Goal: Book appointment/travel/reservation

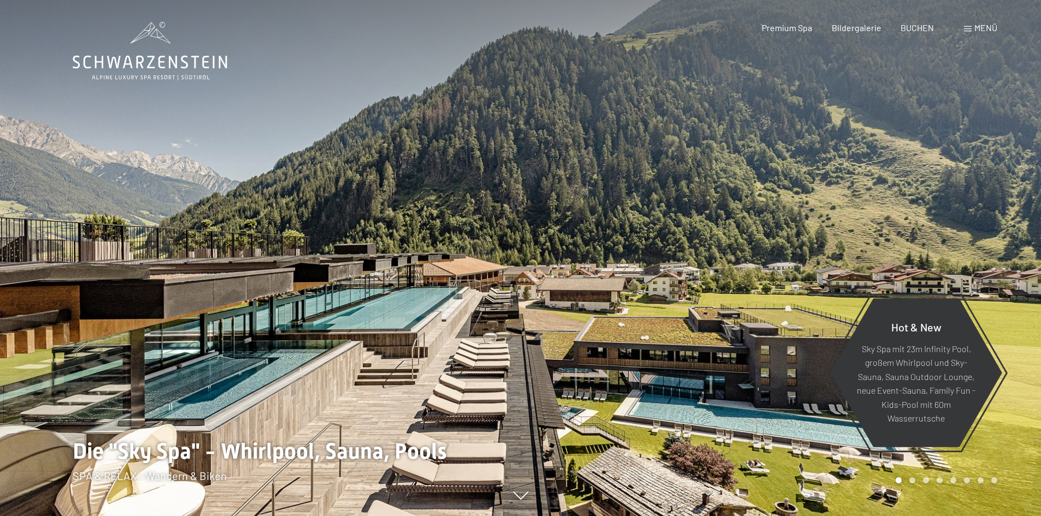
click at [833, 95] on div at bounding box center [781, 258] width 521 height 516
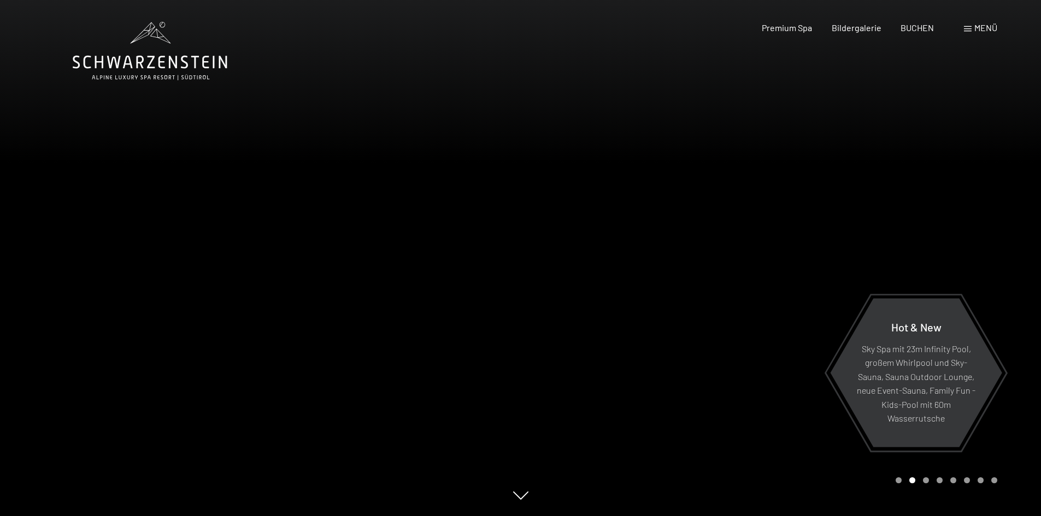
click at [713, 90] on div at bounding box center [781, 258] width 521 height 516
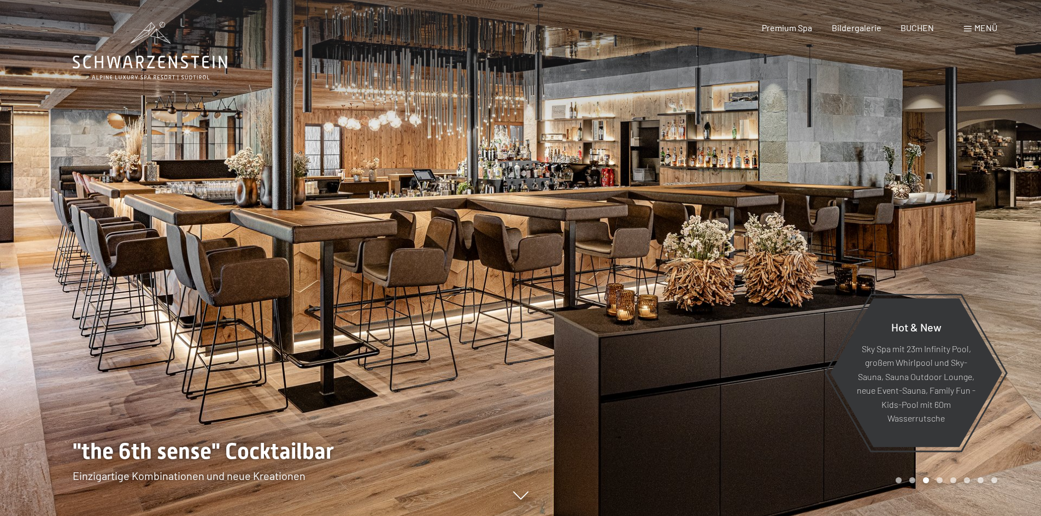
click at [980, 28] on span "Menü" at bounding box center [985, 27] width 23 height 10
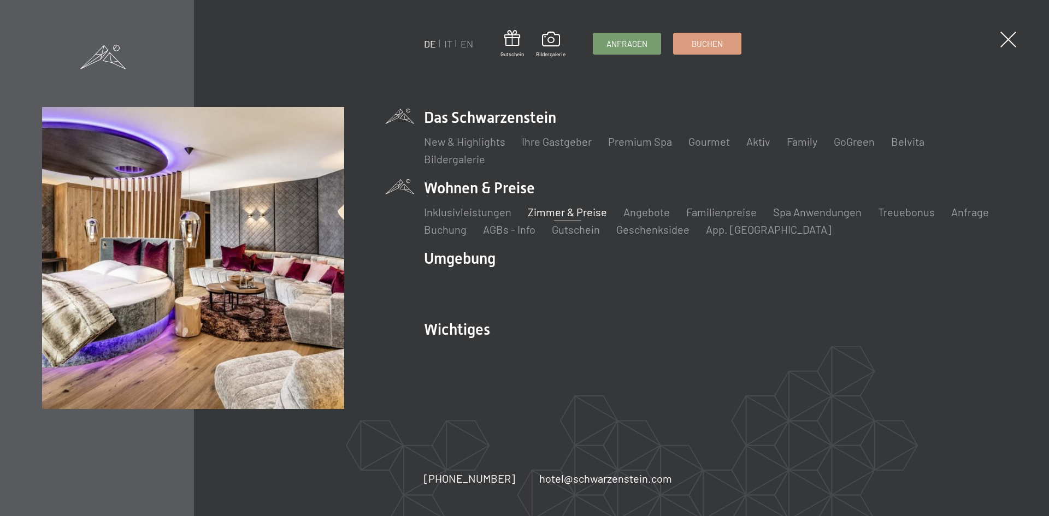
click at [591, 213] on link "Zimmer & Preise" at bounding box center [567, 211] width 79 height 13
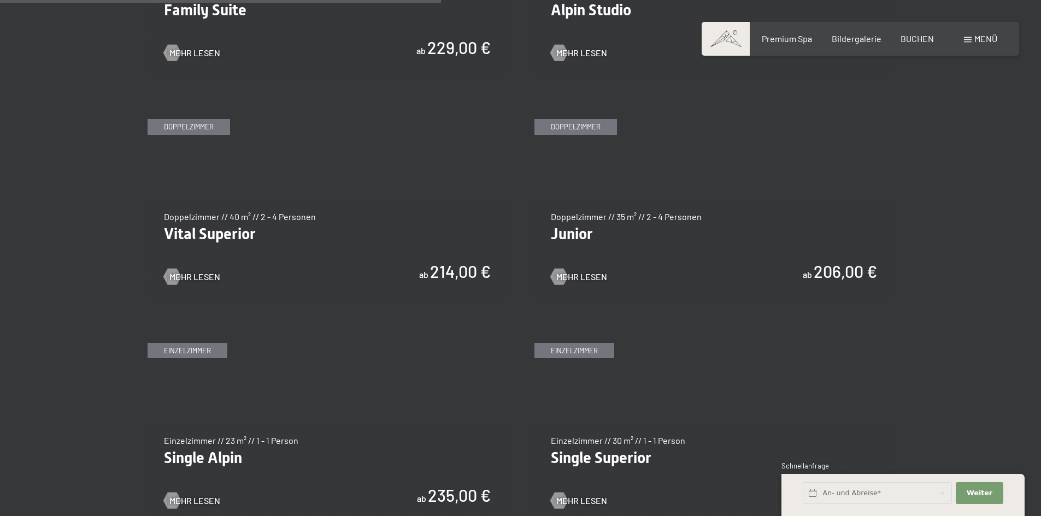
scroll to position [1475, 0]
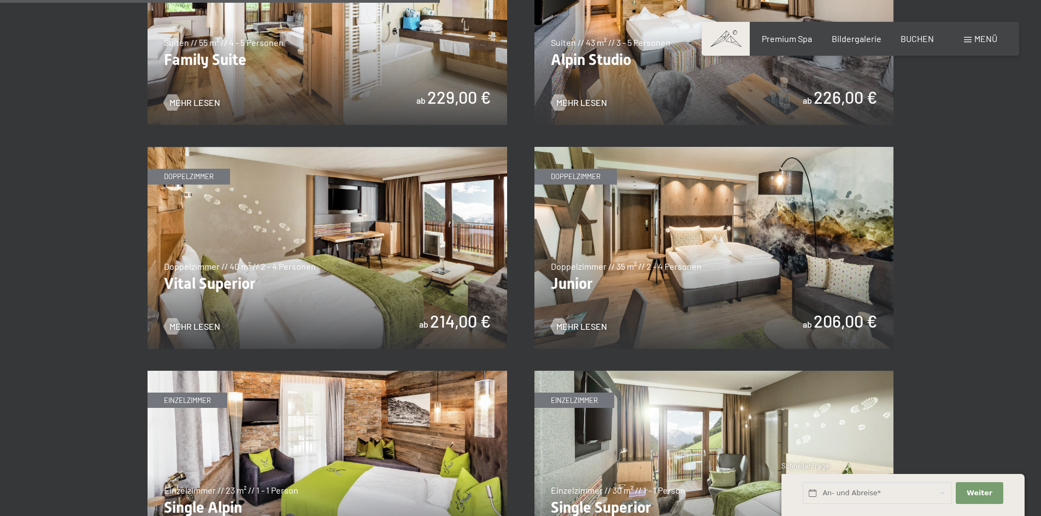
click at [328, 226] on img at bounding box center [328, 248] width 360 height 202
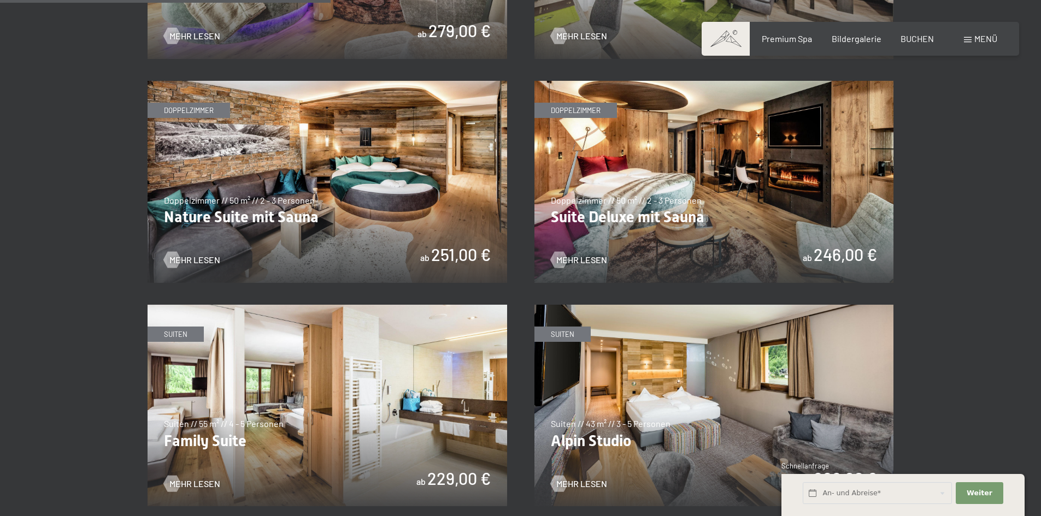
scroll to position [1093, 0]
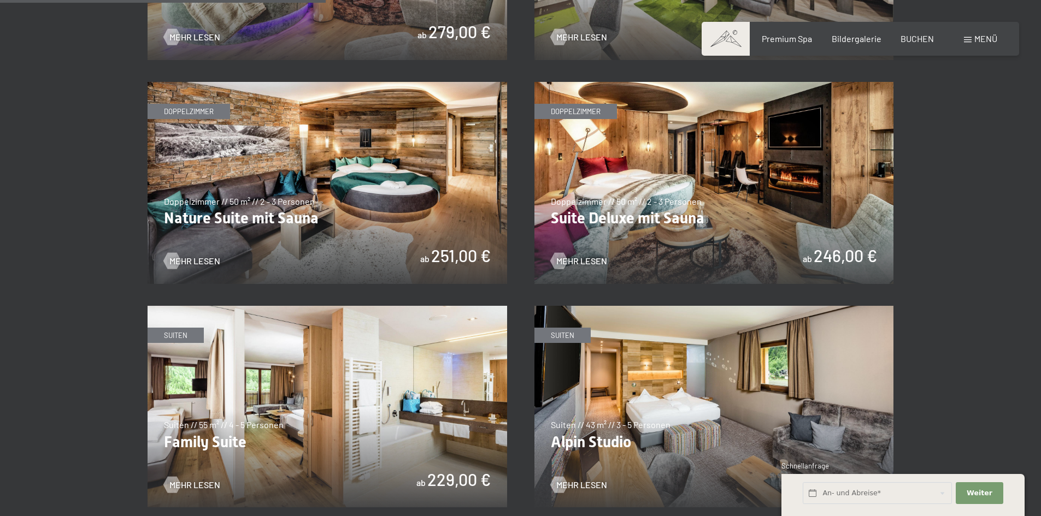
click at [657, 222] on img at bounding box center [714, 183] width 360 height 202
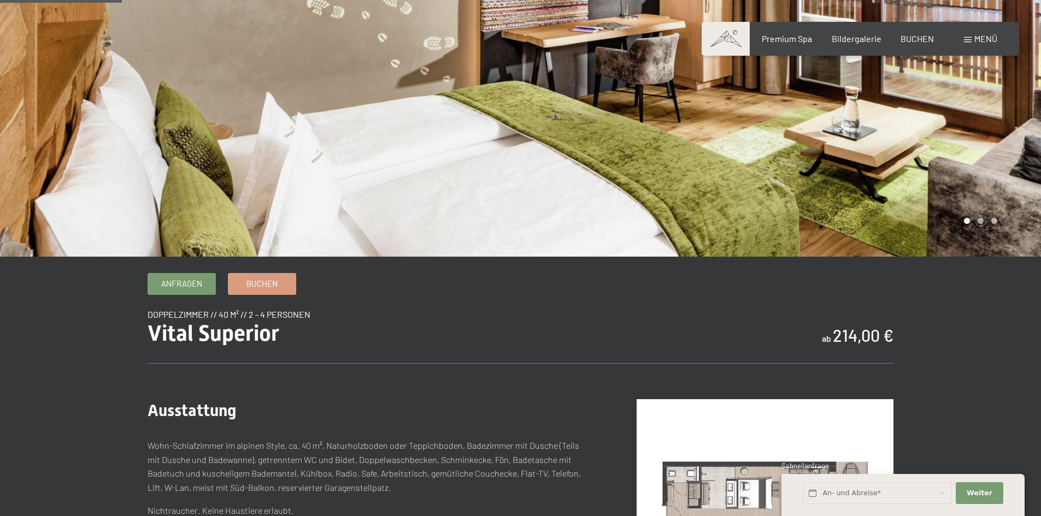
scroll to position [164, 0]
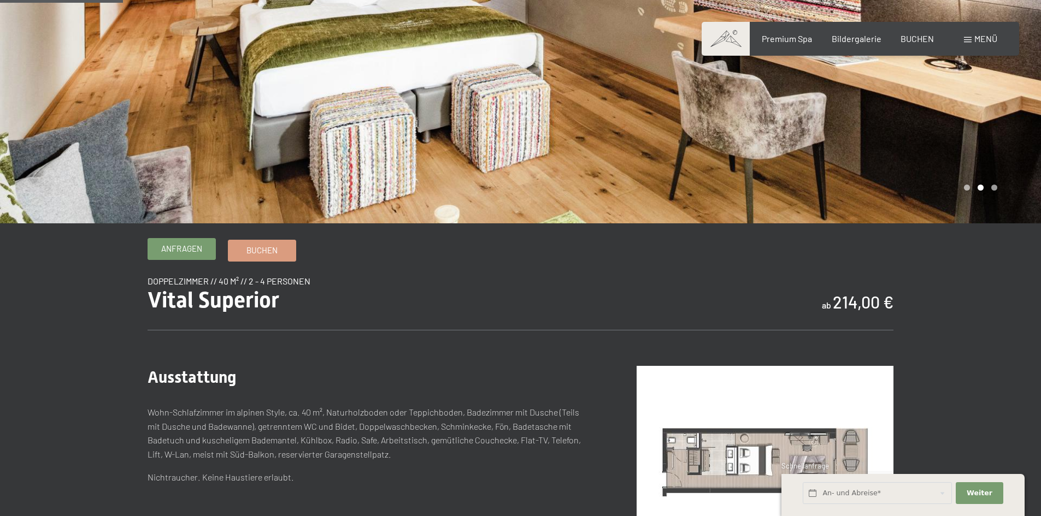
click at [187, 250] on span "Anfragen" at bounding box center [181, 248] width 41 height 11
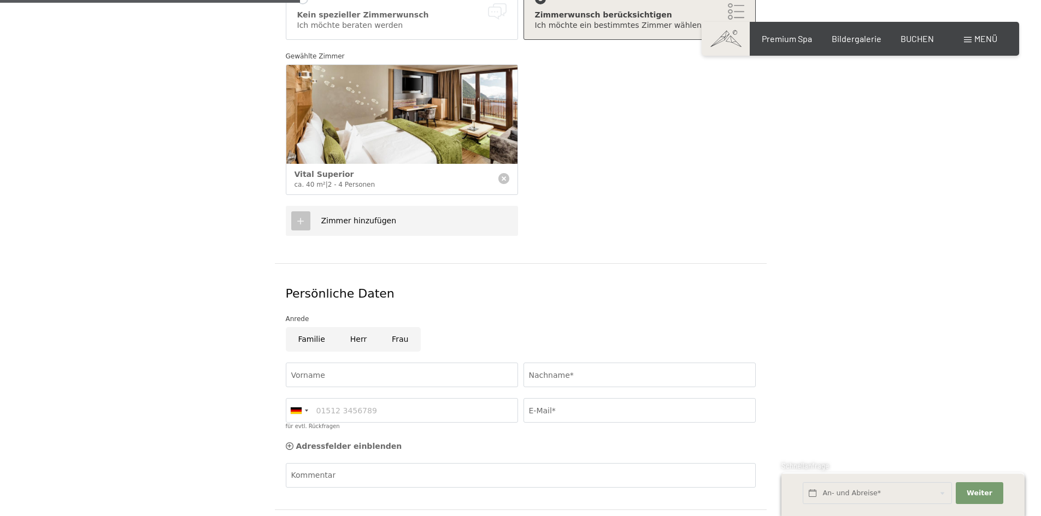
scroll to position [219, 0]
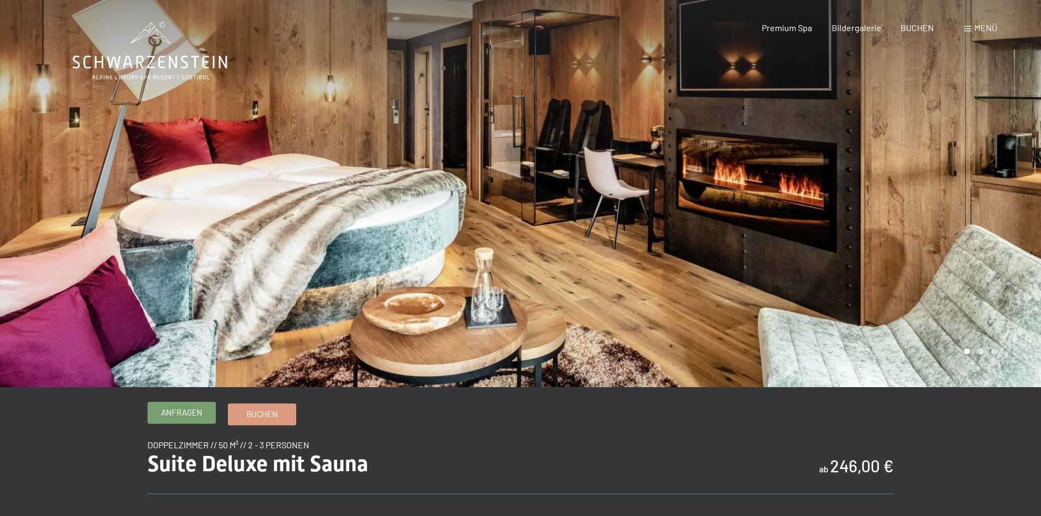
click at [203, 414] on link "Anfragen" at bounding box center [181, 413] width 67 height 21
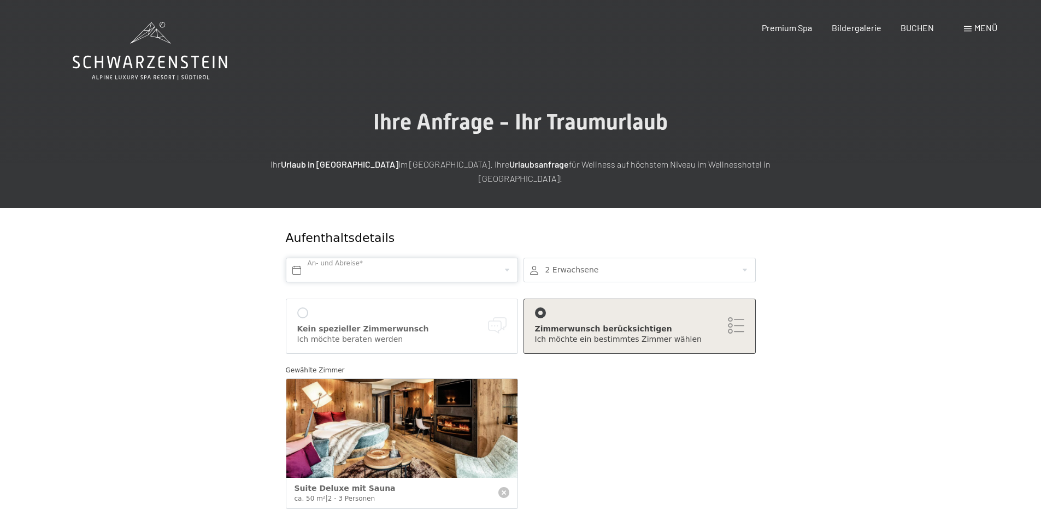
click at [293, 258] on input "text" at bounding box center [402, 270] width 232 height 25
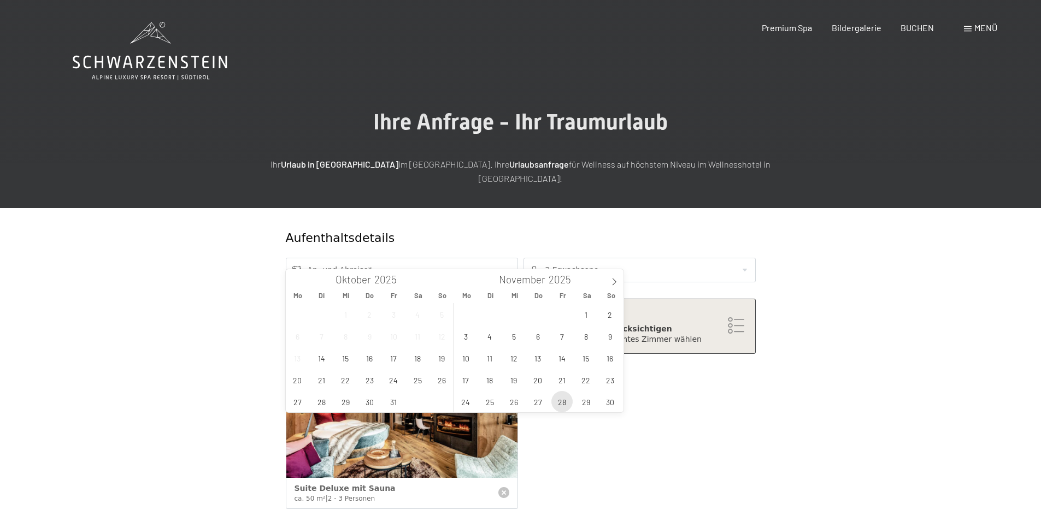
click at [567, 399] on span "28" at bounding box center [561, 401] width 21 height 21
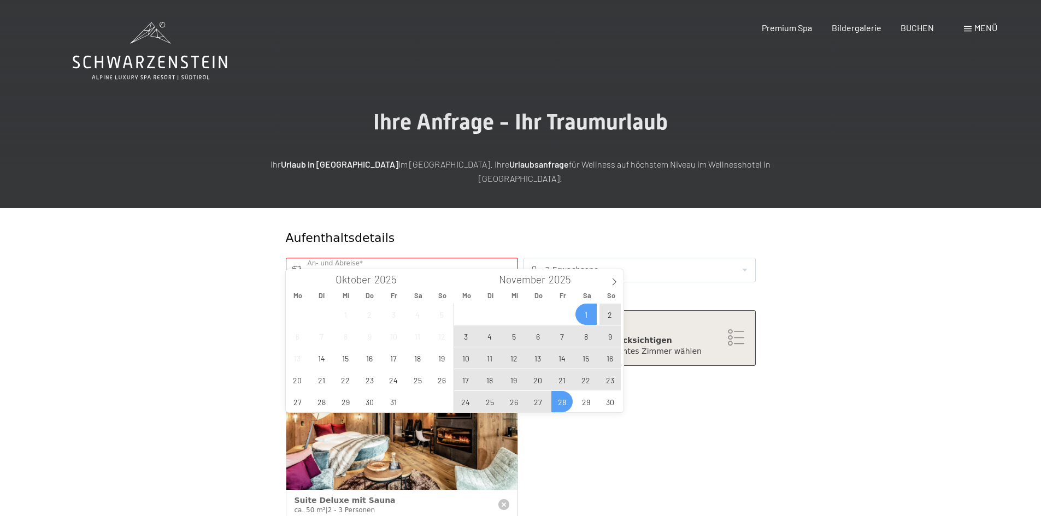
click at [587, 319] on span "1" at bounding box center [585, 314] width 21 height 21
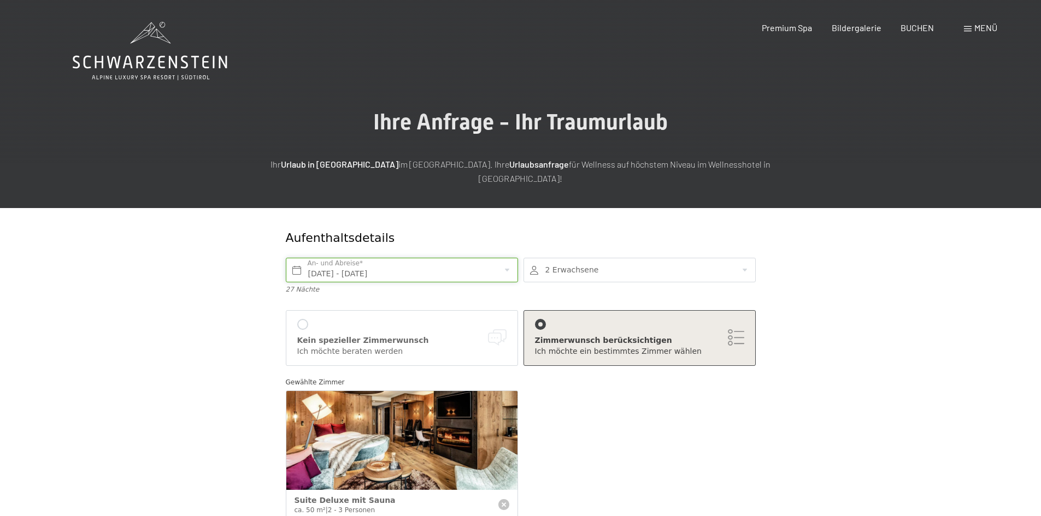
click at [355, 261] on input "[DATE] - [DATE]" at bounding box center [402, 270] width 232 height 25
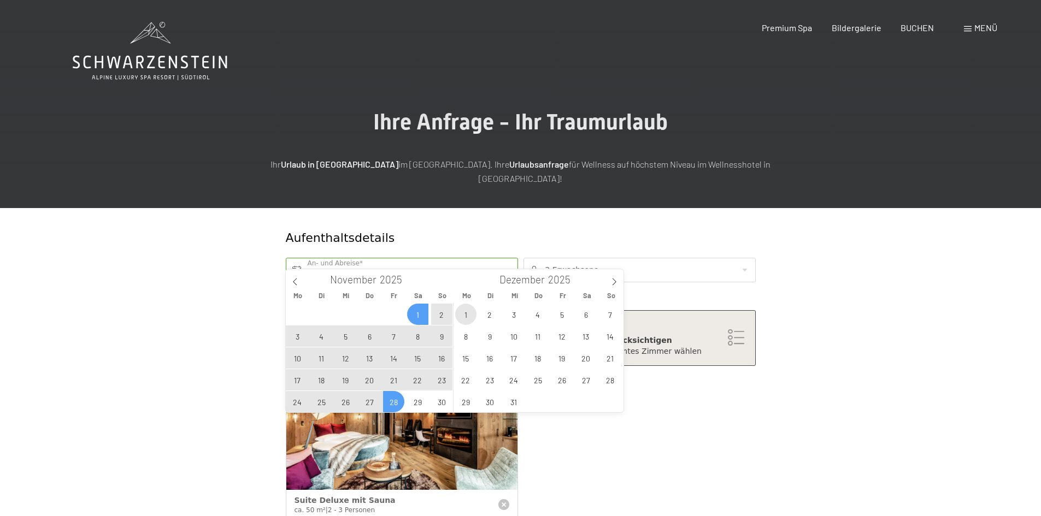
click at [463, 319] on span "1" at bounding box center [465, 314] width 21 height 21
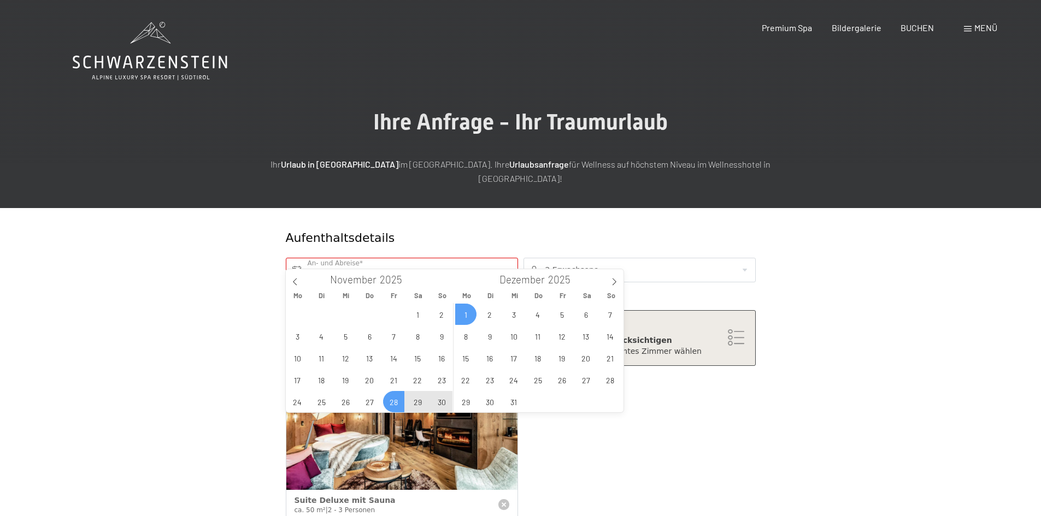
click at [394, 402] on span "28" at bounding box center [393, 401] width 21 height 21
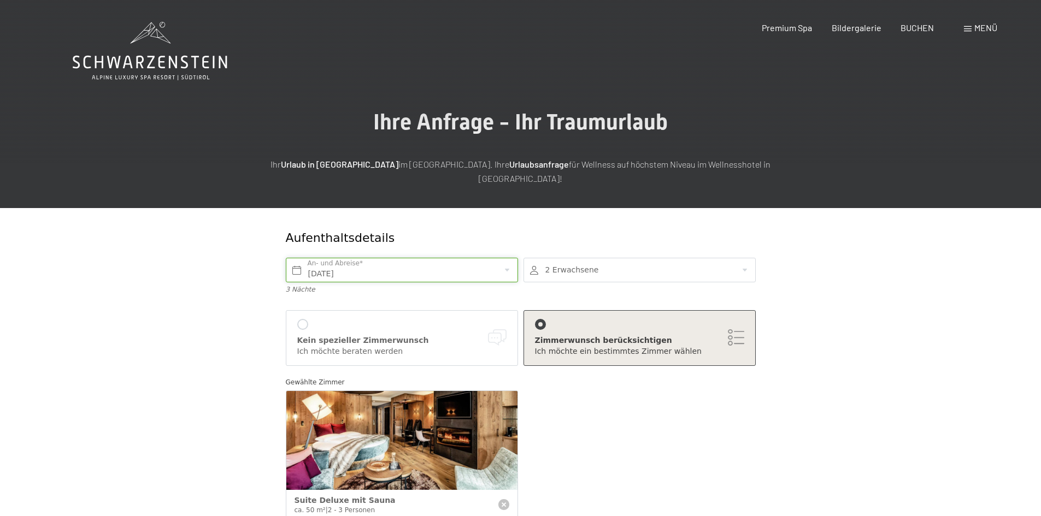
type input "[DATE] - [DATE]"
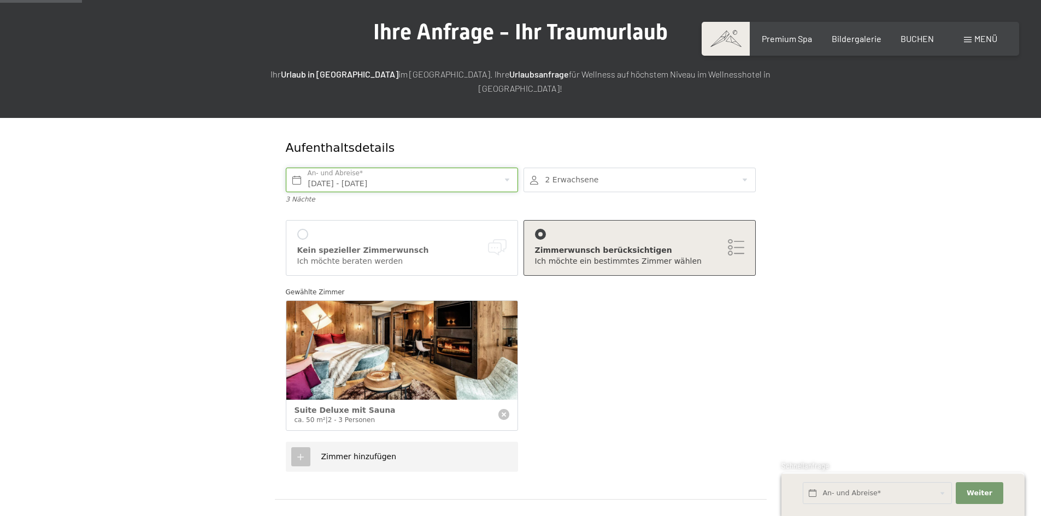
scroll to position [109, 0]
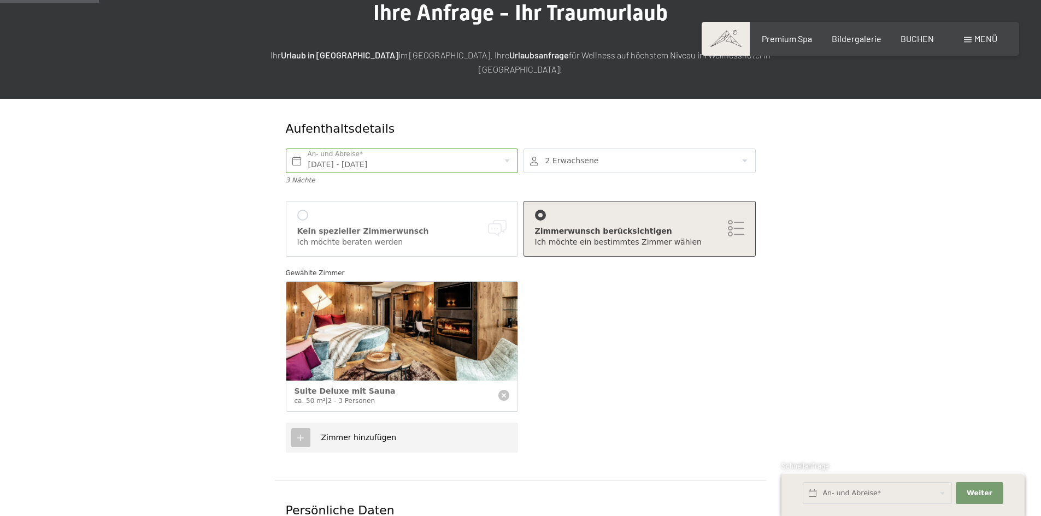
click at [303, 210] on div at bounding box center [302, 215] width 11 height 11
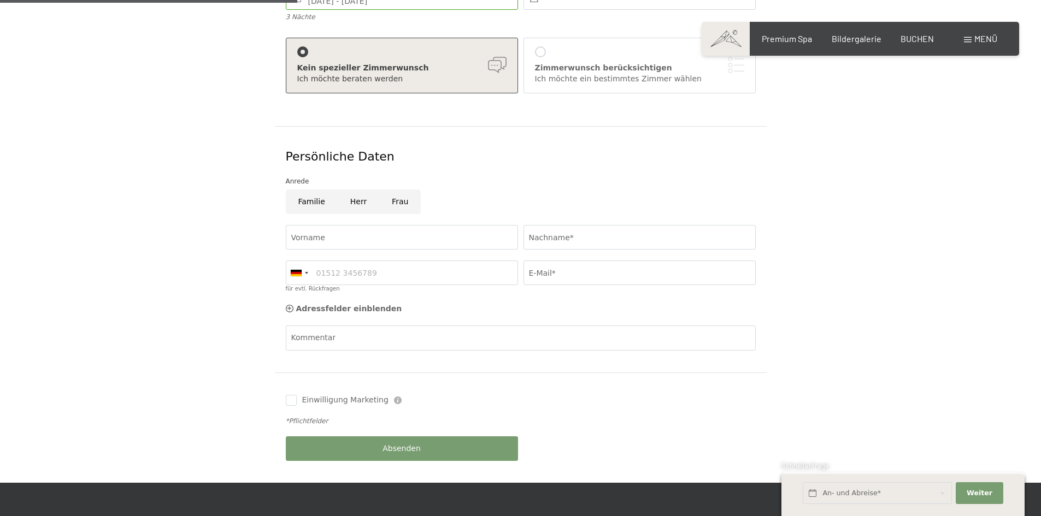
scroll to position [273, 0]
click at [352, 225] on input "Vorname" at bounding box center [402, 237] width 232 height 25
type input "[PERSON_NAME]"
type input "Zeuss"
type input "01763201510"
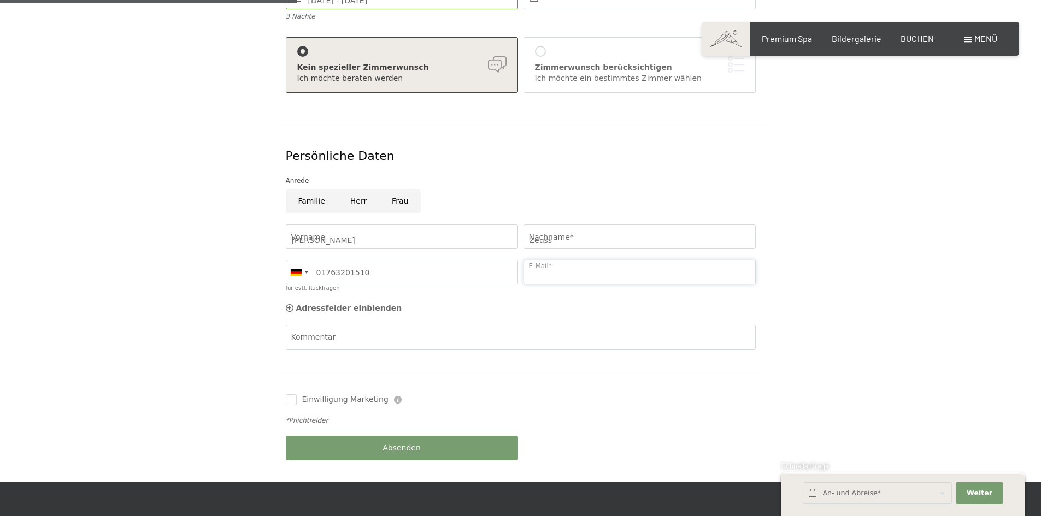
type input "[EMAIL_ADDRESS][DOMAIN_NAME]"
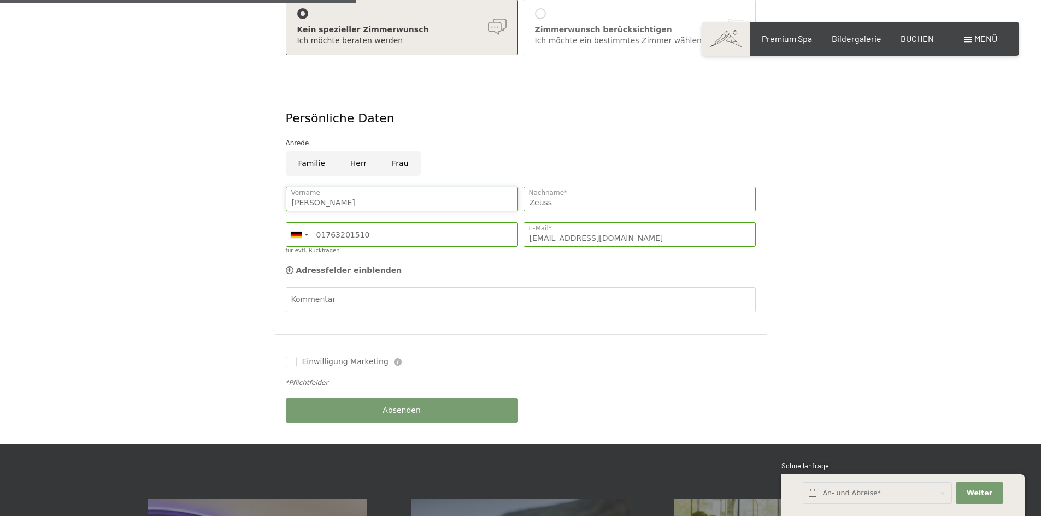
scroll to position [328, 0]
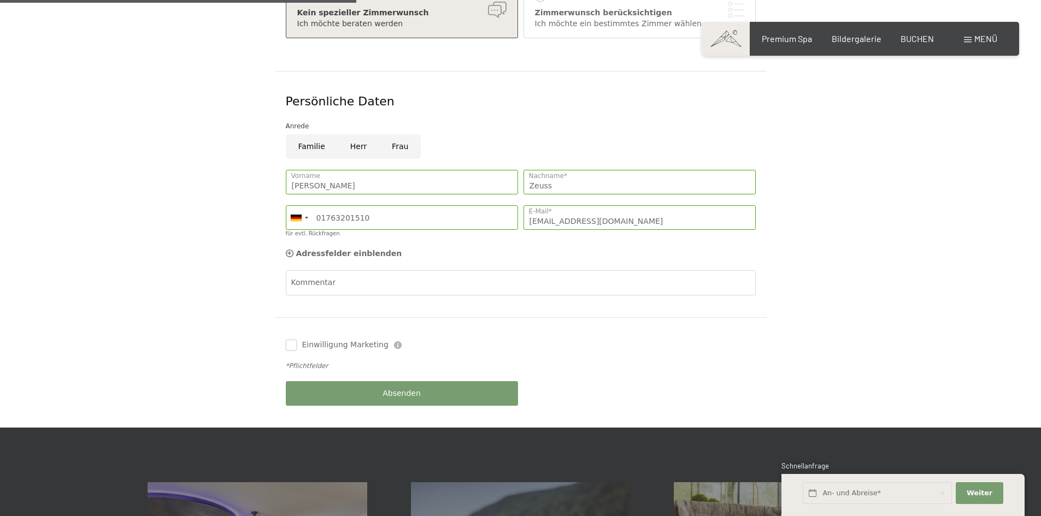
click at [291, 340] on input "Einwilligung Marketing" at bounding box center [291, 345] width 11 height 11
checkbox input "true"
click at [377, 381] on button "Absenden" at bounding box center [402, 393] width 232 height 25
